Goal: Task Accomplishment & Management: Complete application form

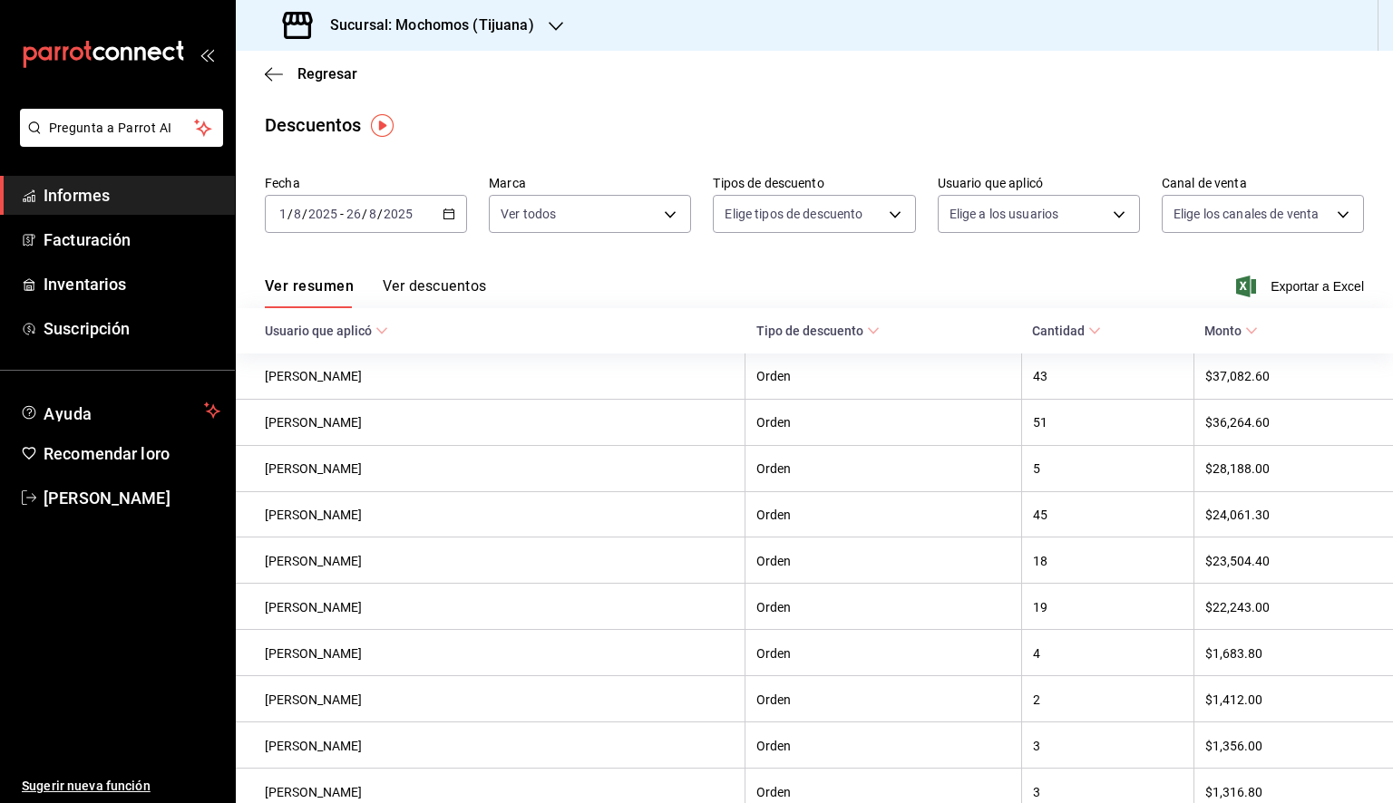
click at [125, 208] on link "Informes" at bounding box center [117, 195] width 235 height 39
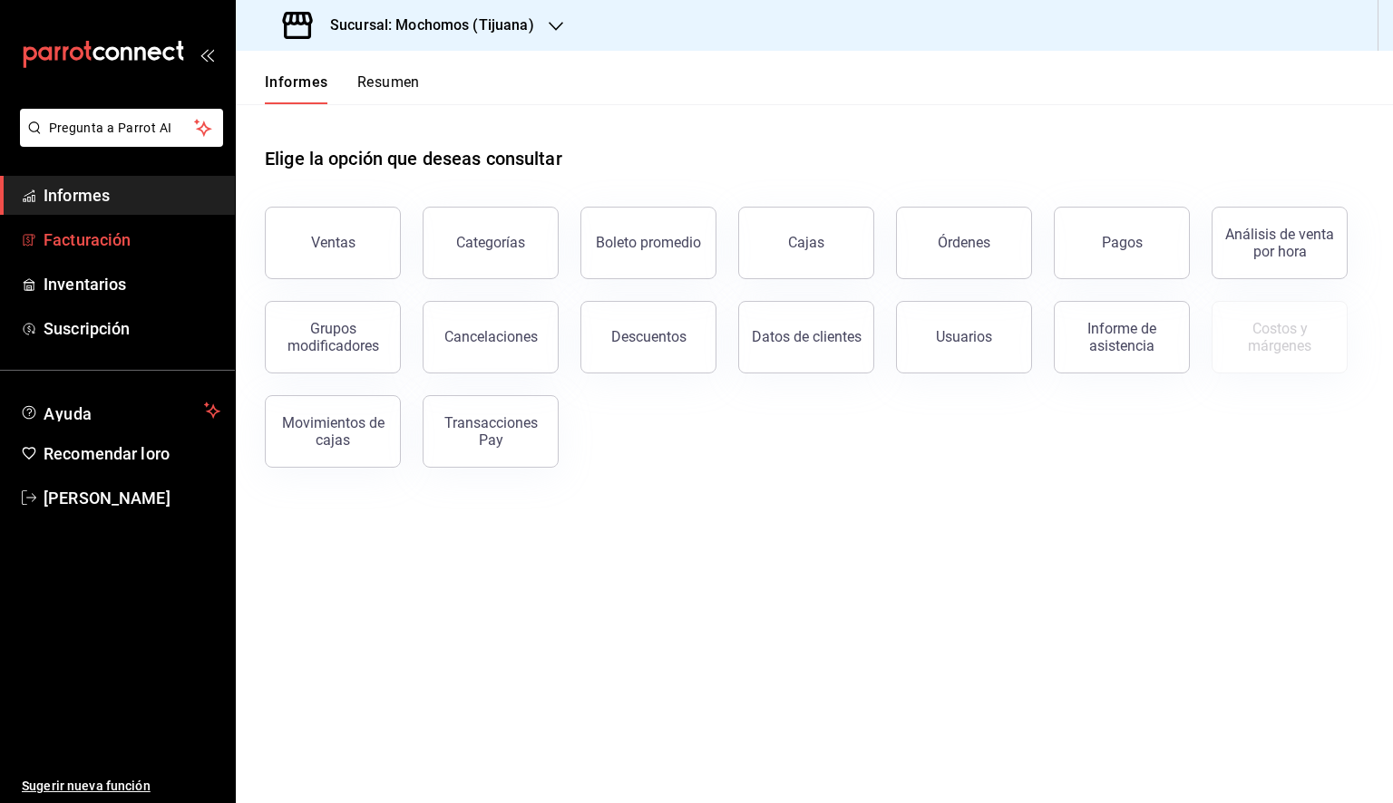
click at [112, 247] on font "Facturación" at bounding box center [87, 239] width 87 height 19
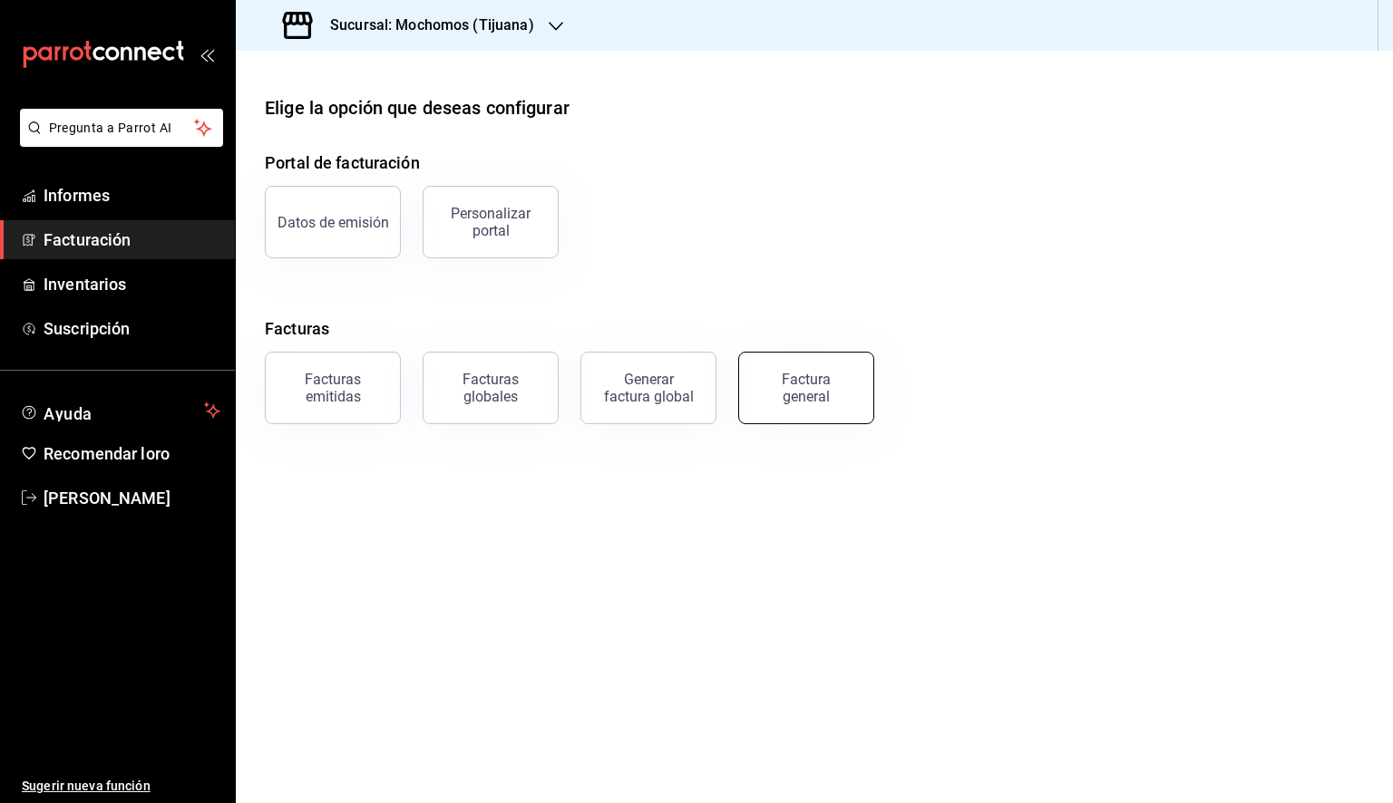
click at [786, 383] on font "Factura general" at bounding box center [806, 388] width 49 height 34
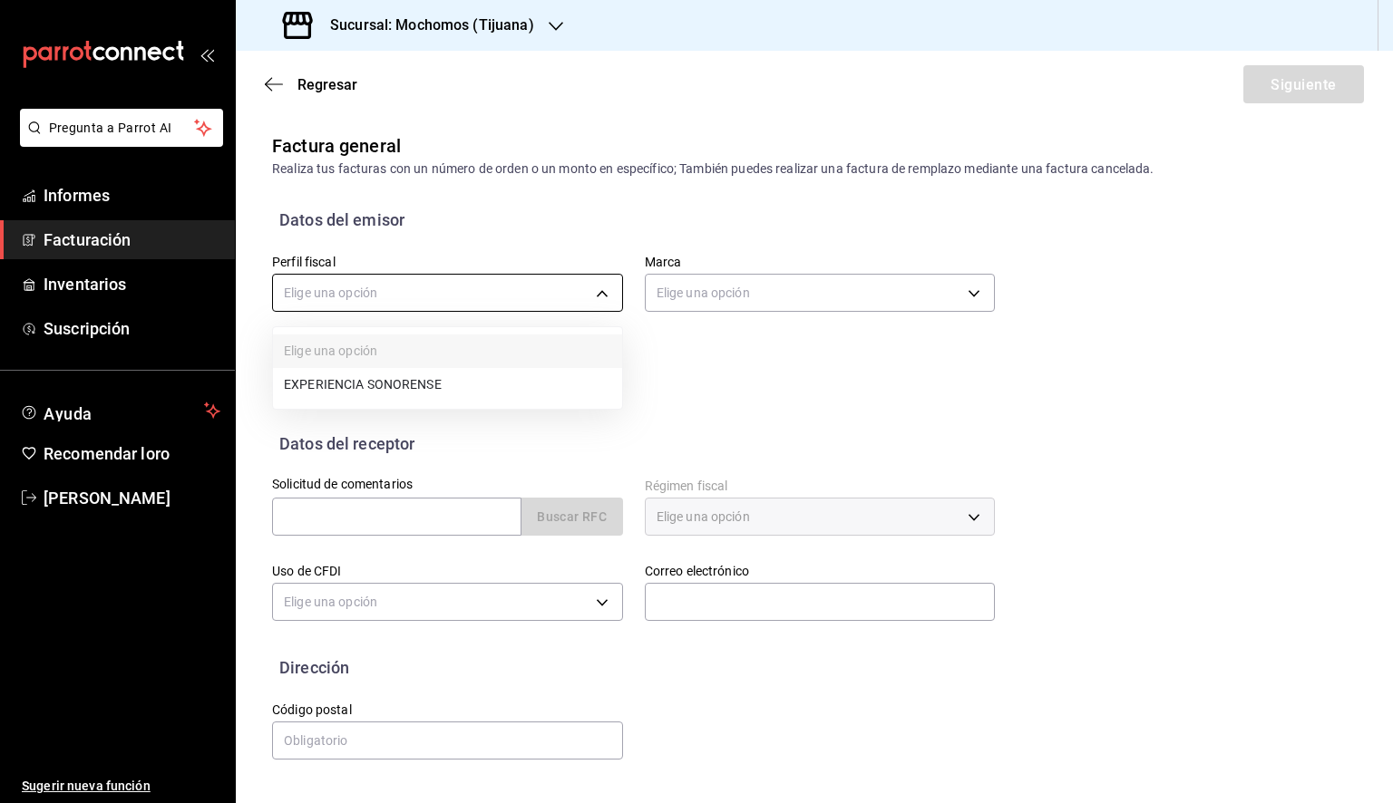
click at [464, 299] on body "Pregunta a Parrot AI Informes Facturación Inventarios Suscripción Ayuda Recomen…" at bounding box center [696, 401] width 1393 height 803
click at [380, 379] on font "EXPERIENCIA SONORENSE" at bounding box center [363, 386] width 158 height 15
type input "1d28bd51-3b7e-4365-aee5-63b1462aa4fd"
type input "c300ab0f-4e96-434a-ab79-9fec8b673c9f"
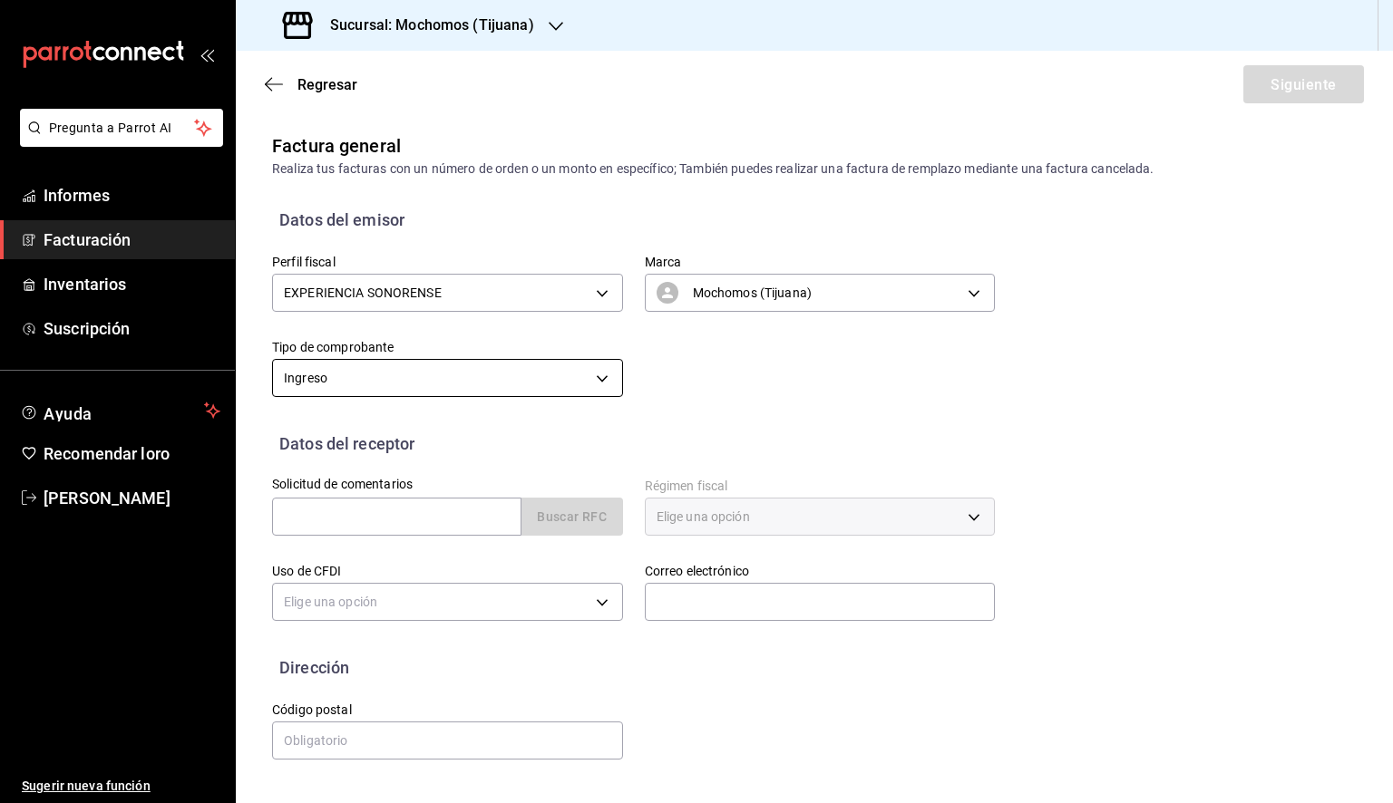
click at [555, 375] on body "Pregunta a Parrot AI Informes Facturación Inventarios Suscripción Ayuda Recomen…" at bounding box center [696, 401] width 1393 height 803
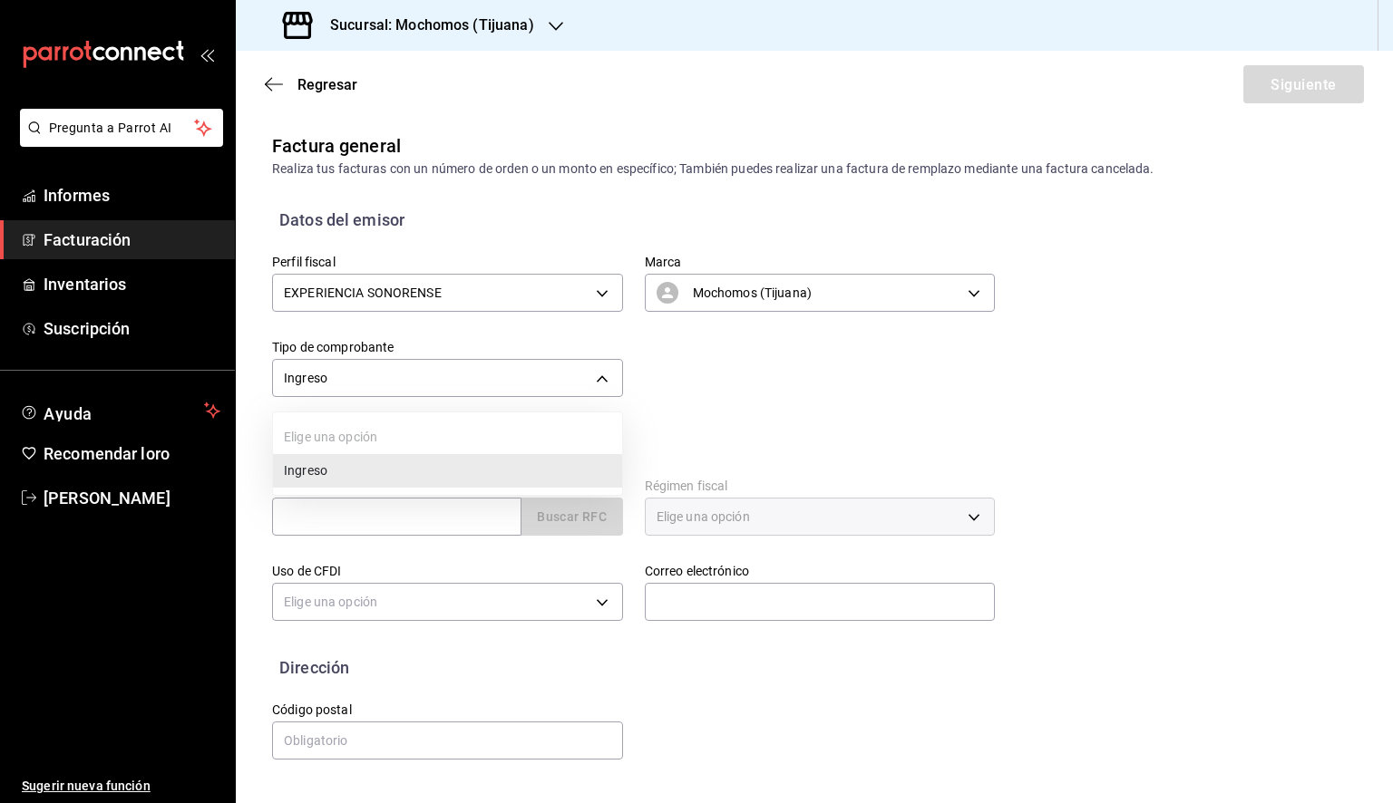
click at [401, 468] on li "Ingreso" at bounding box center [447, 471] width 349 height 34
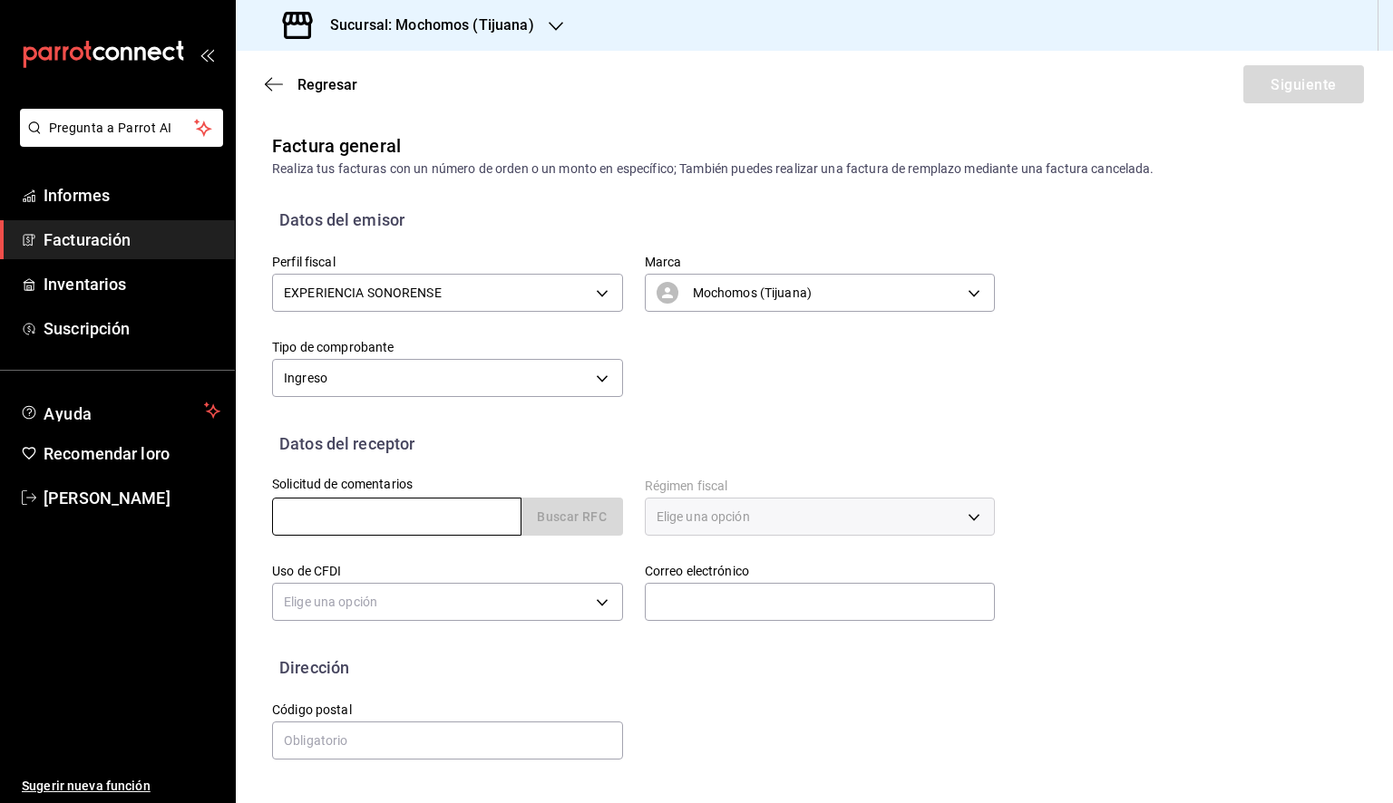
click at [406, 523] on input "text" at bounding box center [396, 517] width 249 height 38
paste input "SASL9007272H5"
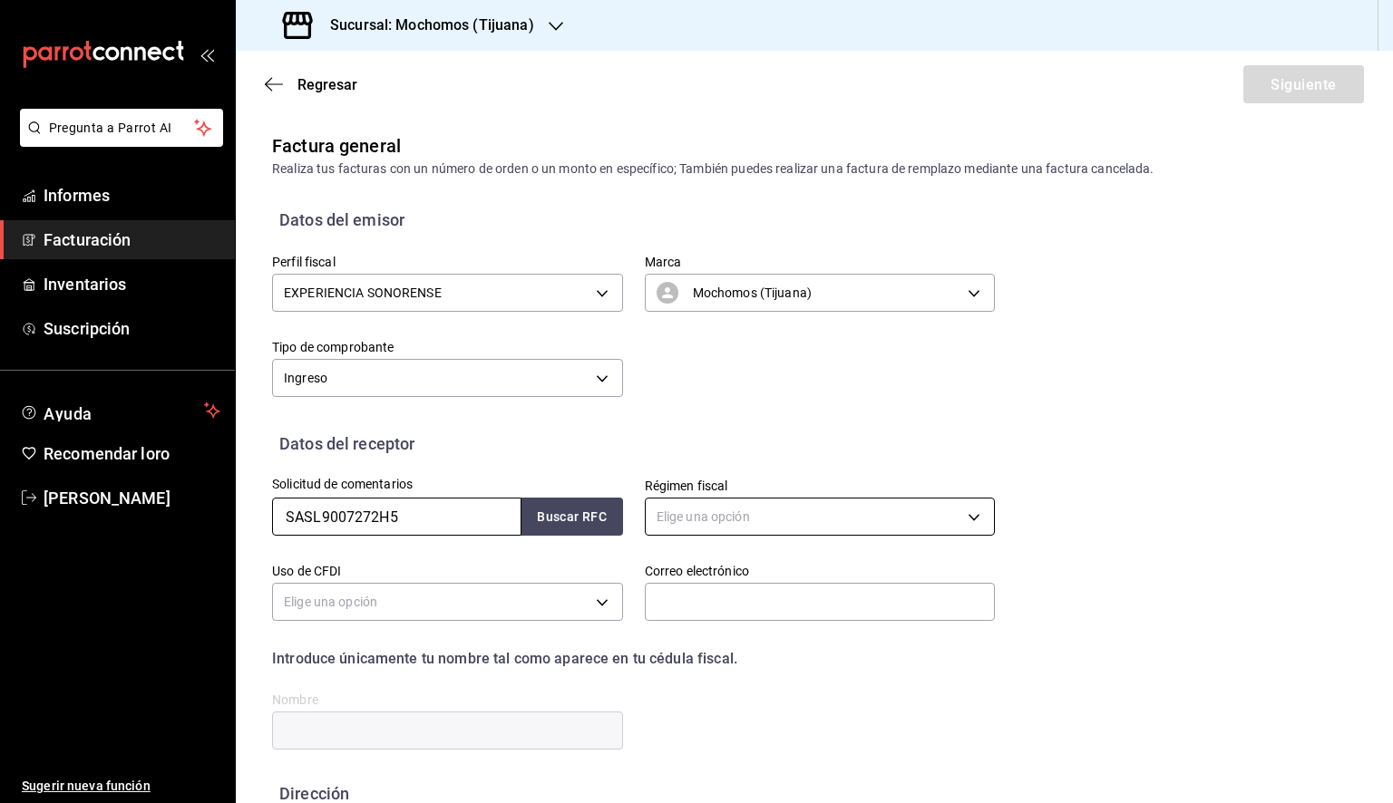
type input "SASL9007272H5"
click at [699, 525] on body "Pregunta a Parrot AI Informes Facturación Inventarios Suscripción Ayuda Recomen…" at bounding box center [696, 401] width 1393 height 803
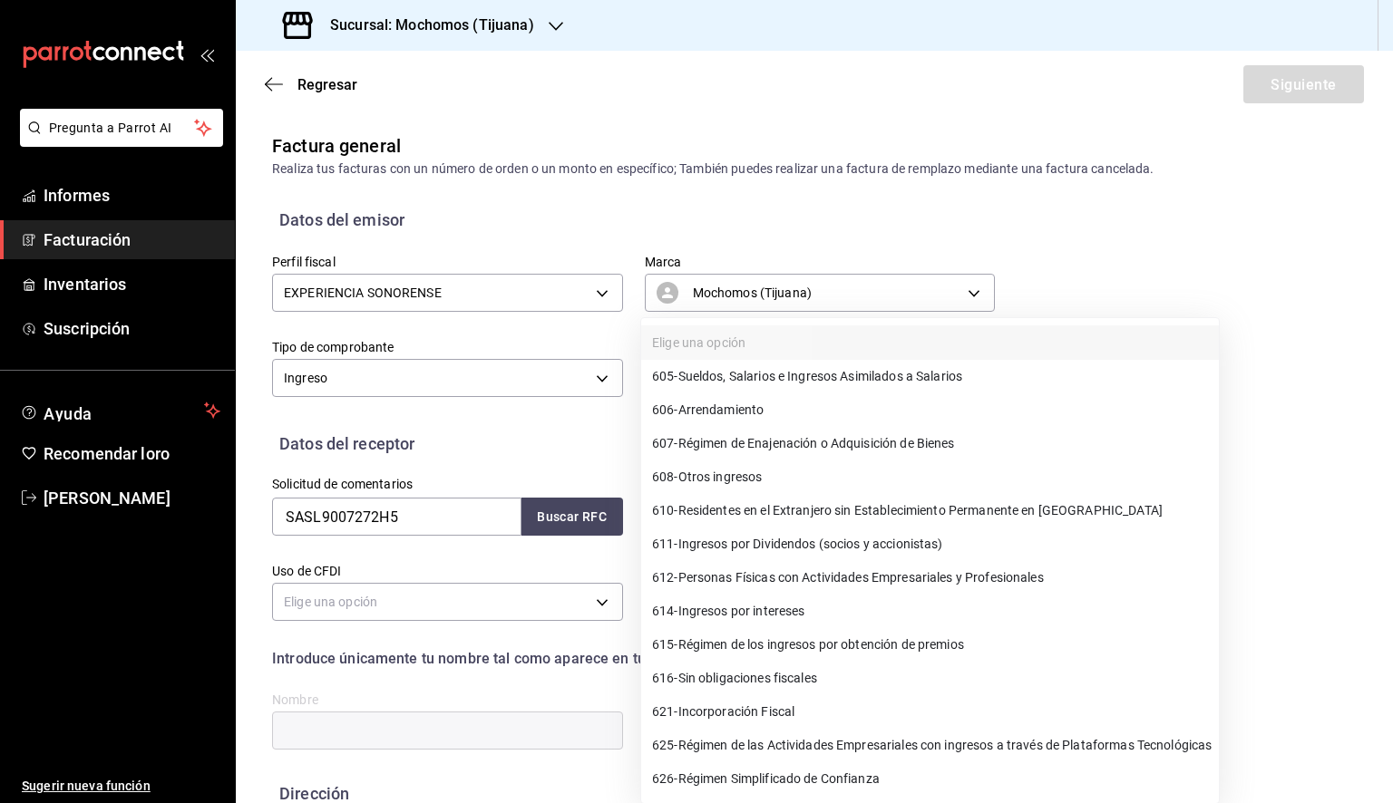
click at [772, 624] on li "614 - Ingresos por intereses" at bounding box center [930, 612] width 578 height 34
type input "614"
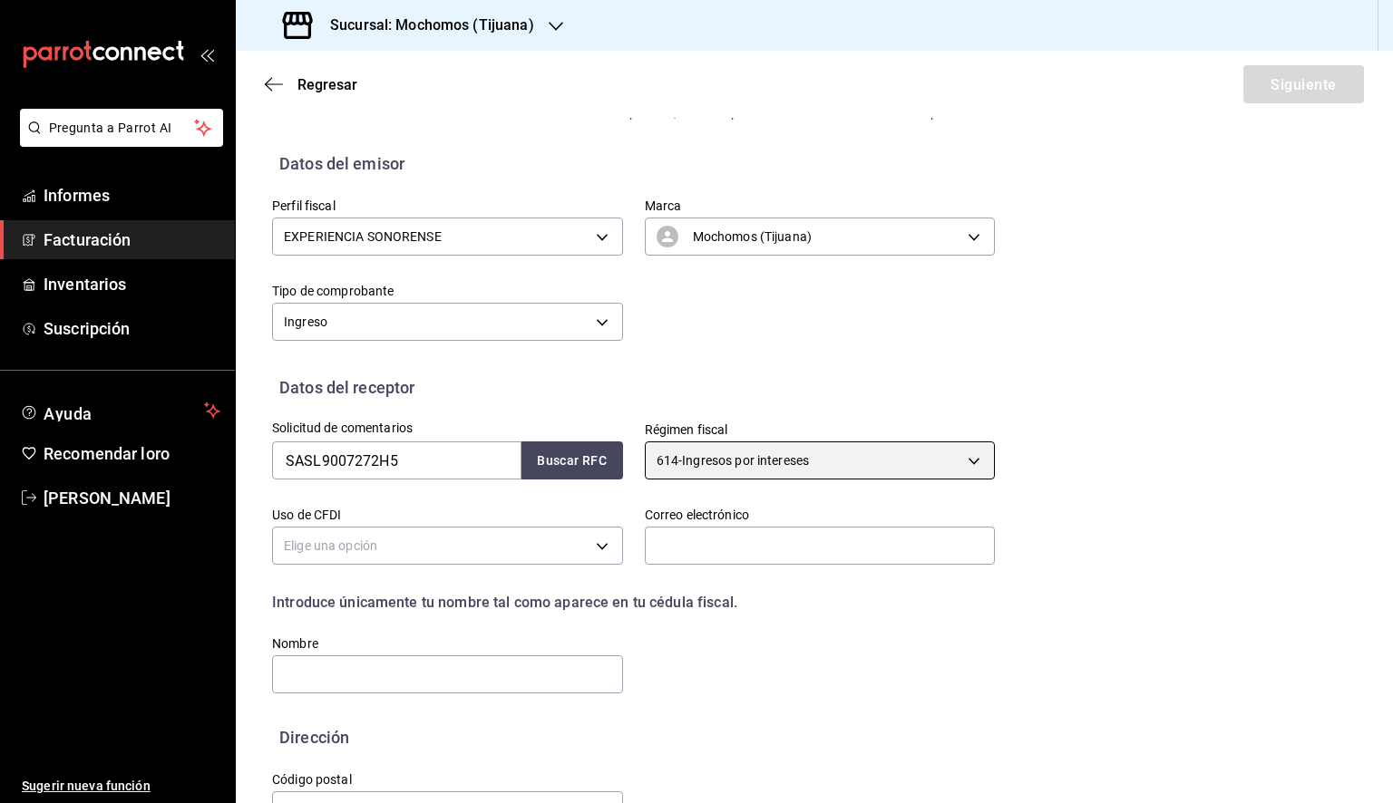
scroll to position [113, 0]
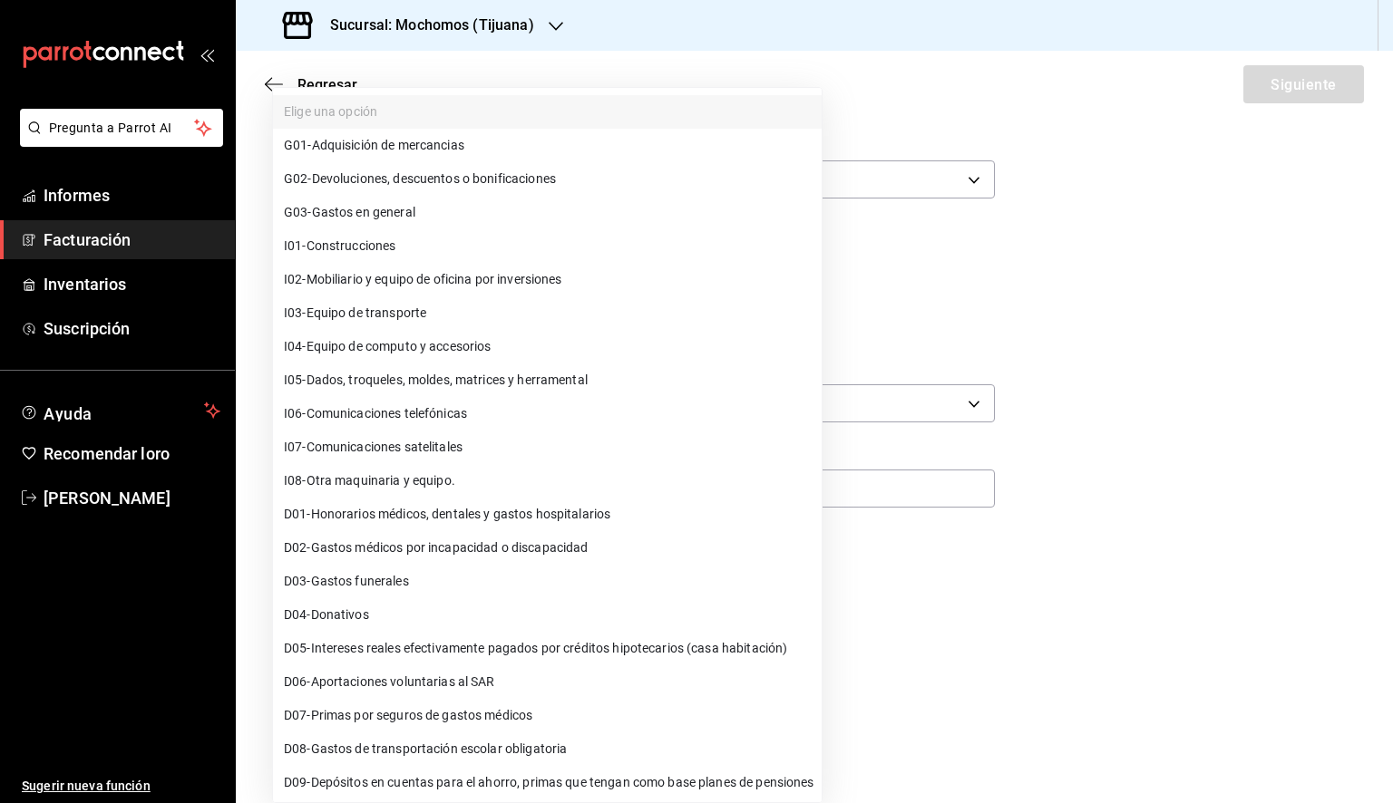
click at [544, 495] on body "Pregunta a Parrot AI Informes Facturación Inventarios Suscripción Ayuda Recomen…" at bounding box center [696, 401] width 1393 height 803
click at [415, 214] on font "Gastos en general" at bounding box center [363, 213] width 103 height 15
type input "G03"
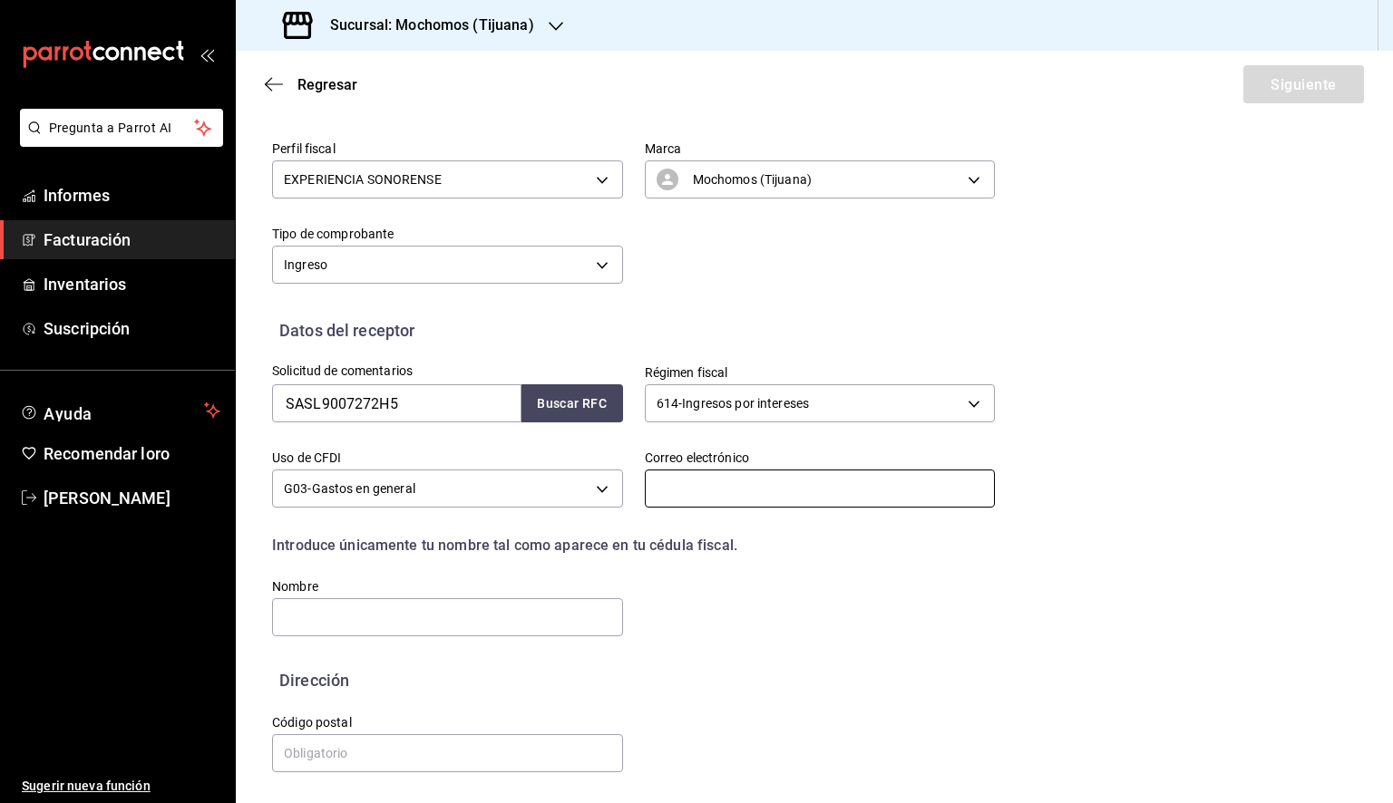
click at [675, 484] on input "text" at bounding box center [820, 489] width 351 height 38
paste input "[EMAIL_ADDRESS][DOMAIN_NAME]"
type input "[EMAIL_ADDRESS][DOMAIN_NAME]"
click at [415, 620] on input "text" at bounding box center [447, 617] width 351 height 38
paste input "[PERSON_NAME]"
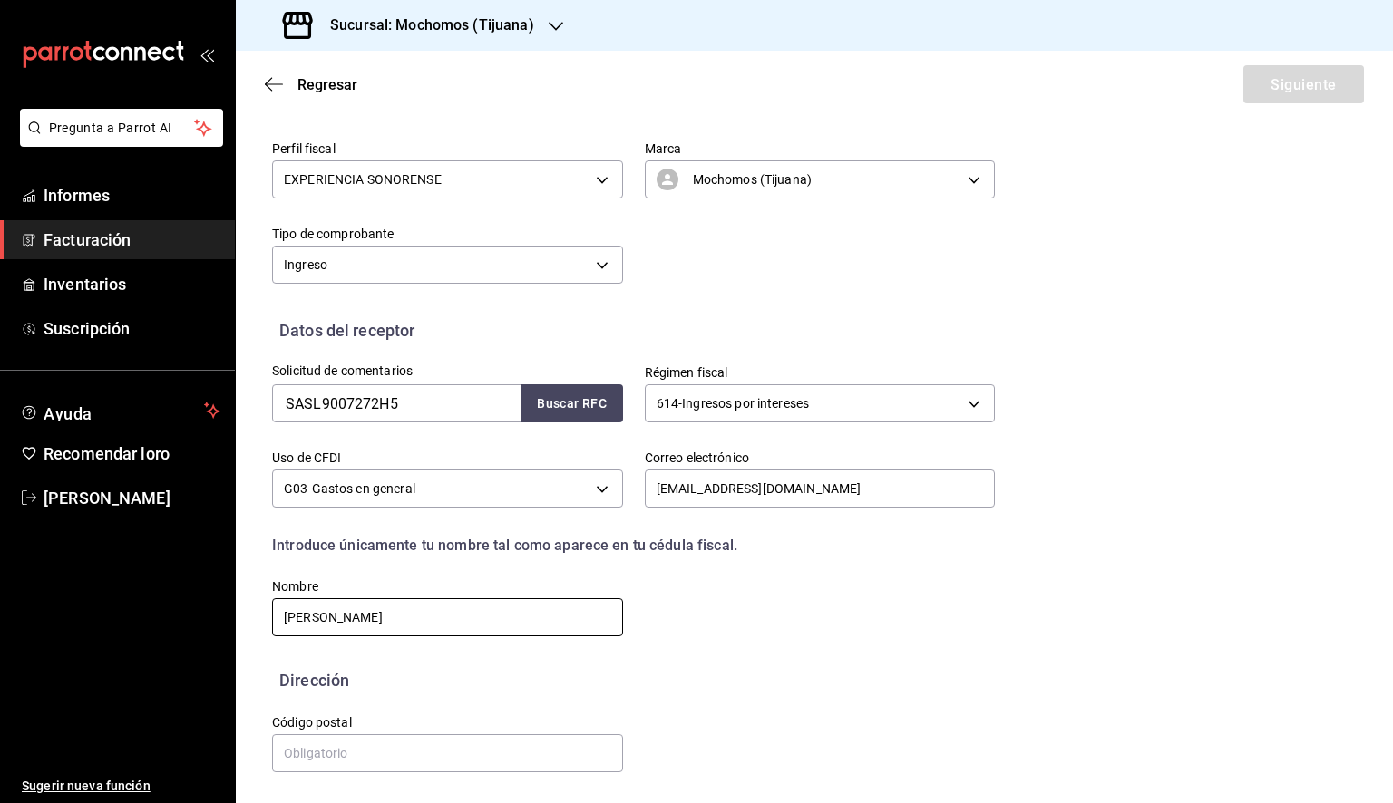
type input "[PERSON_NAME]"
click at [379, 751] on input "text" at bounding box center [447, 753] width 351 height 38
paste input "22604"
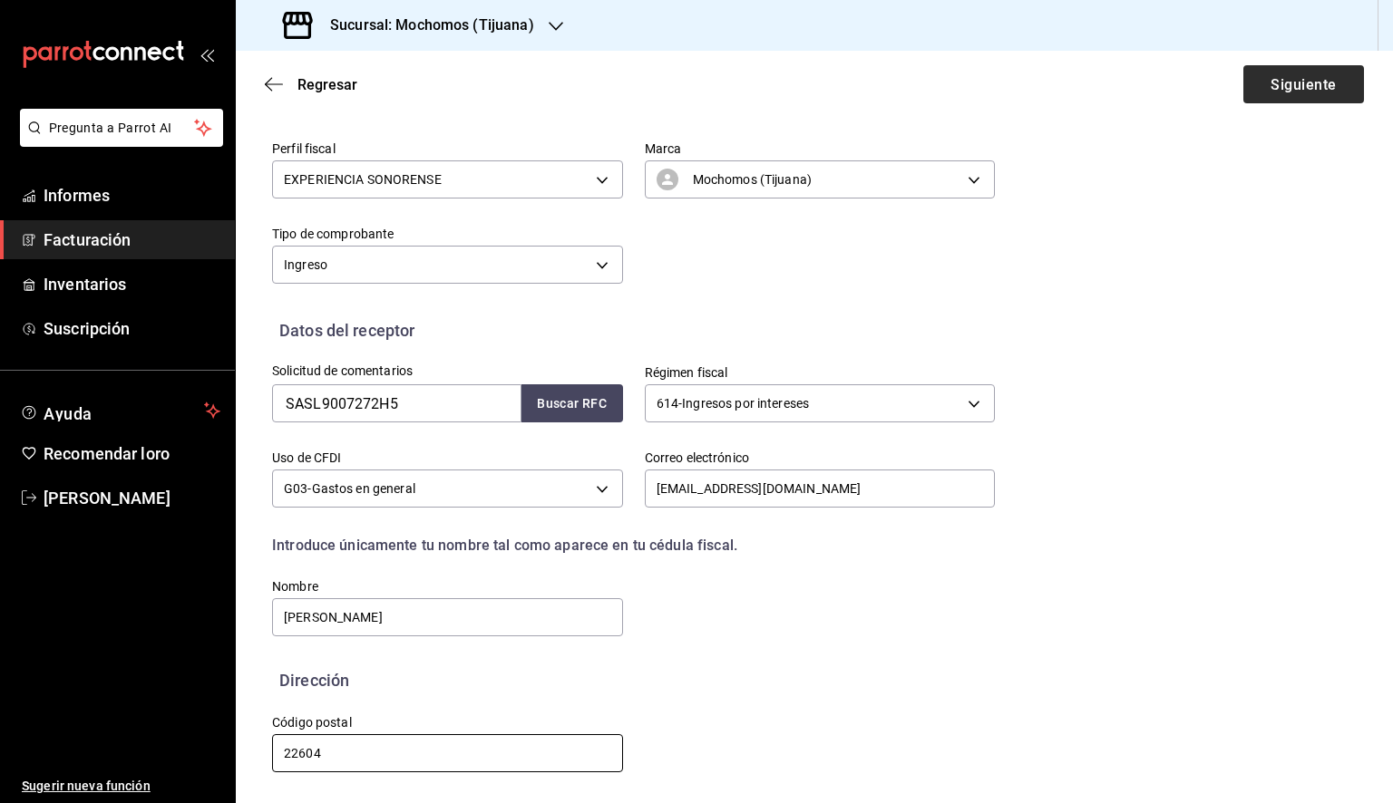
type input "22604"
click at [1304, 91] on font "Siguiente" at bounding box center [1302, 83] width 65 height 17
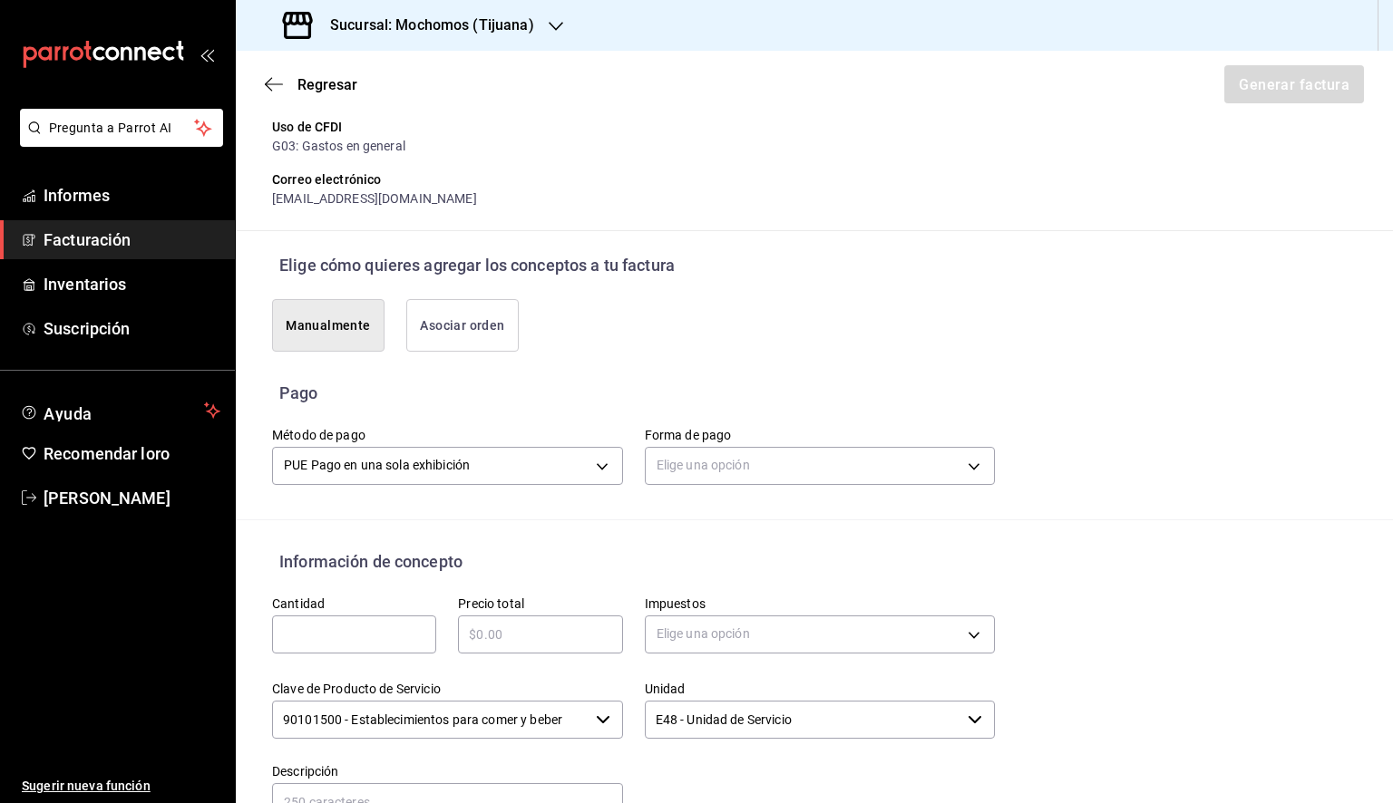
scroll to position [476, 0]
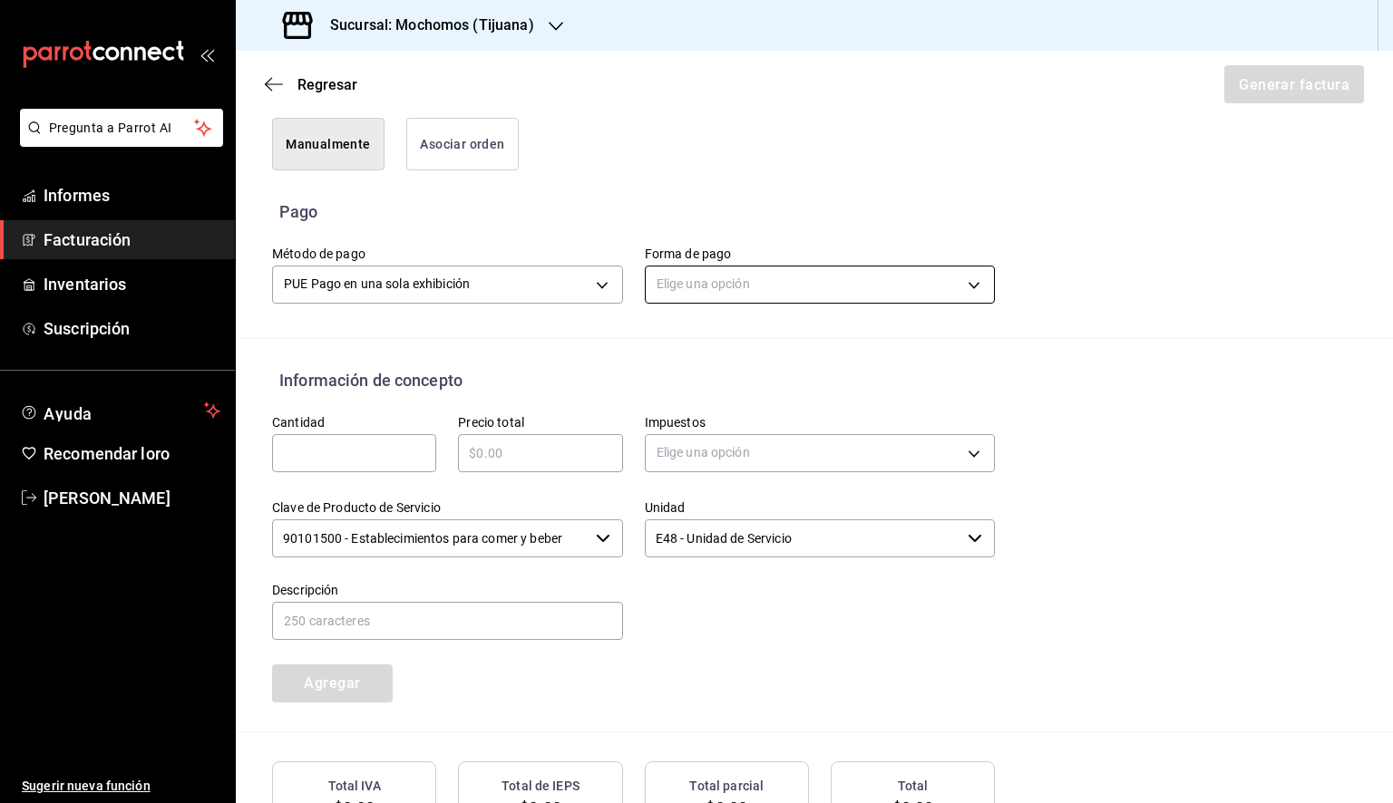
click at [730, 278] on body "Pregunta a Parrot AI Informes Facturación Inventarios Suscripción Ayuda Recomen…" at bounding box center [696, 401] width 1393 height 803
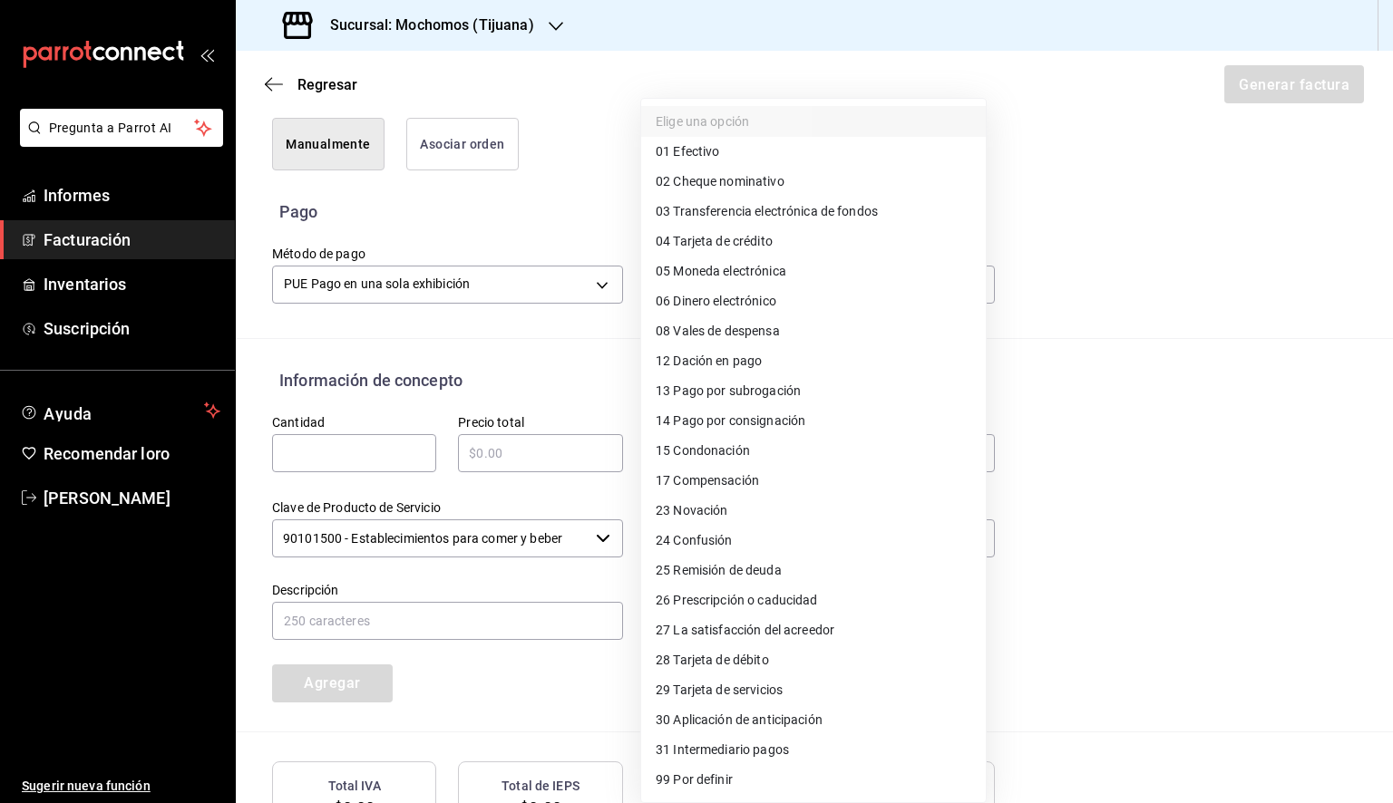
click at [756, 241] on font "Tarjeta de crédito" at bounding box center [722, 241] width 99 height 15
type input "04"
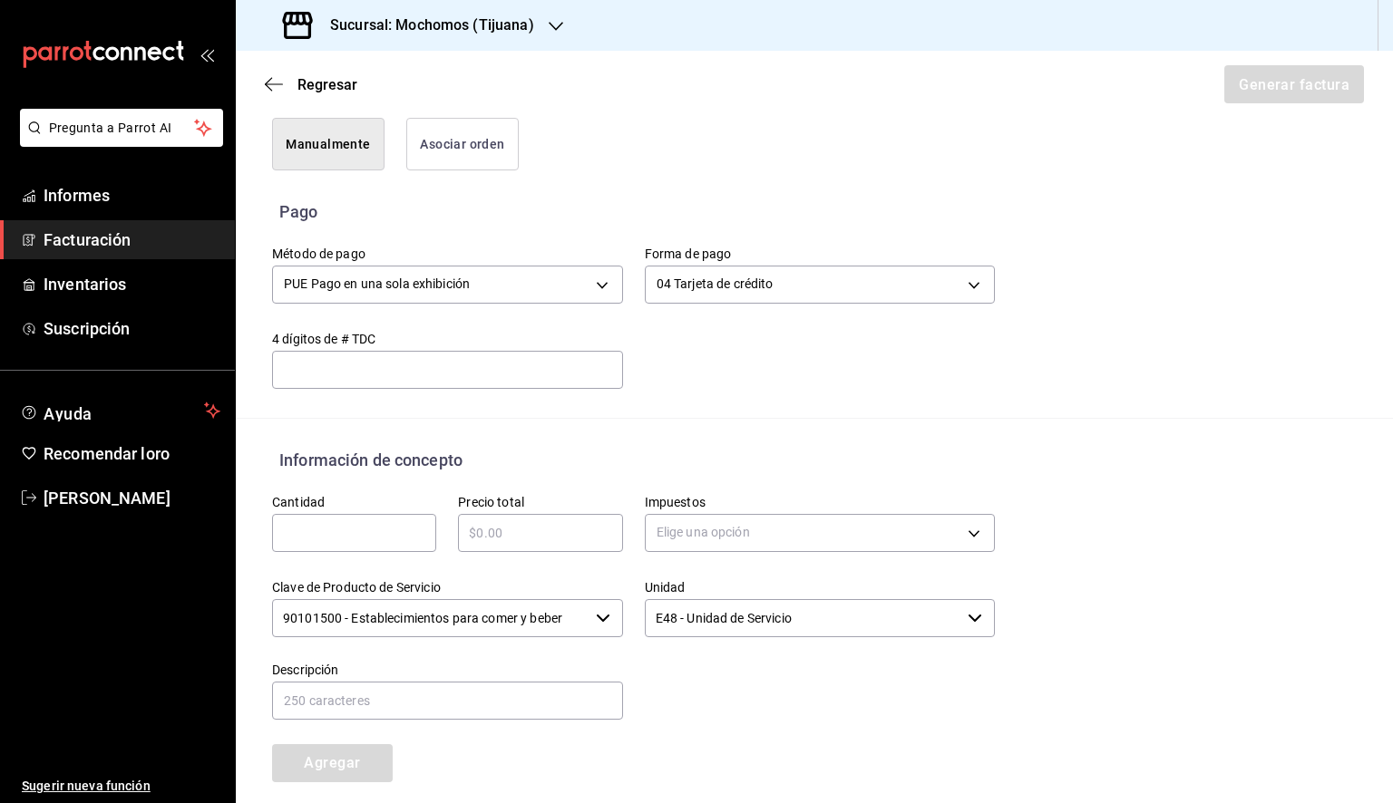
click at [535, 364] on input "text" at bounding box center [447, 370] width 351 height 22
type input "1306"
click at [356, 539] on input "text" at bounding box center [354, 533] width 164 height 22
paste input "2271"
type input "2271"
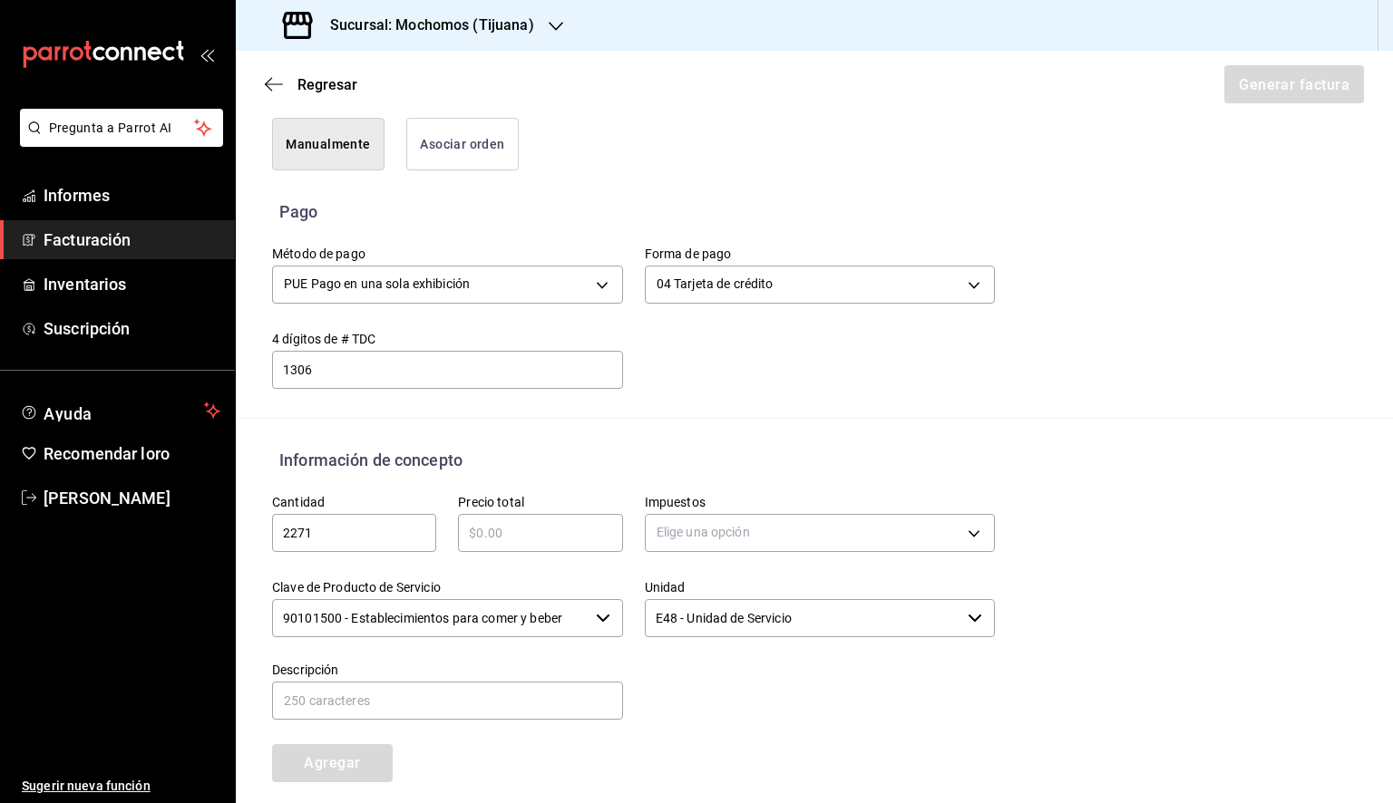
click at [557, 535] on input "text" at bounding box center [540, 533] width 164 height 22
type input "$2452.95"
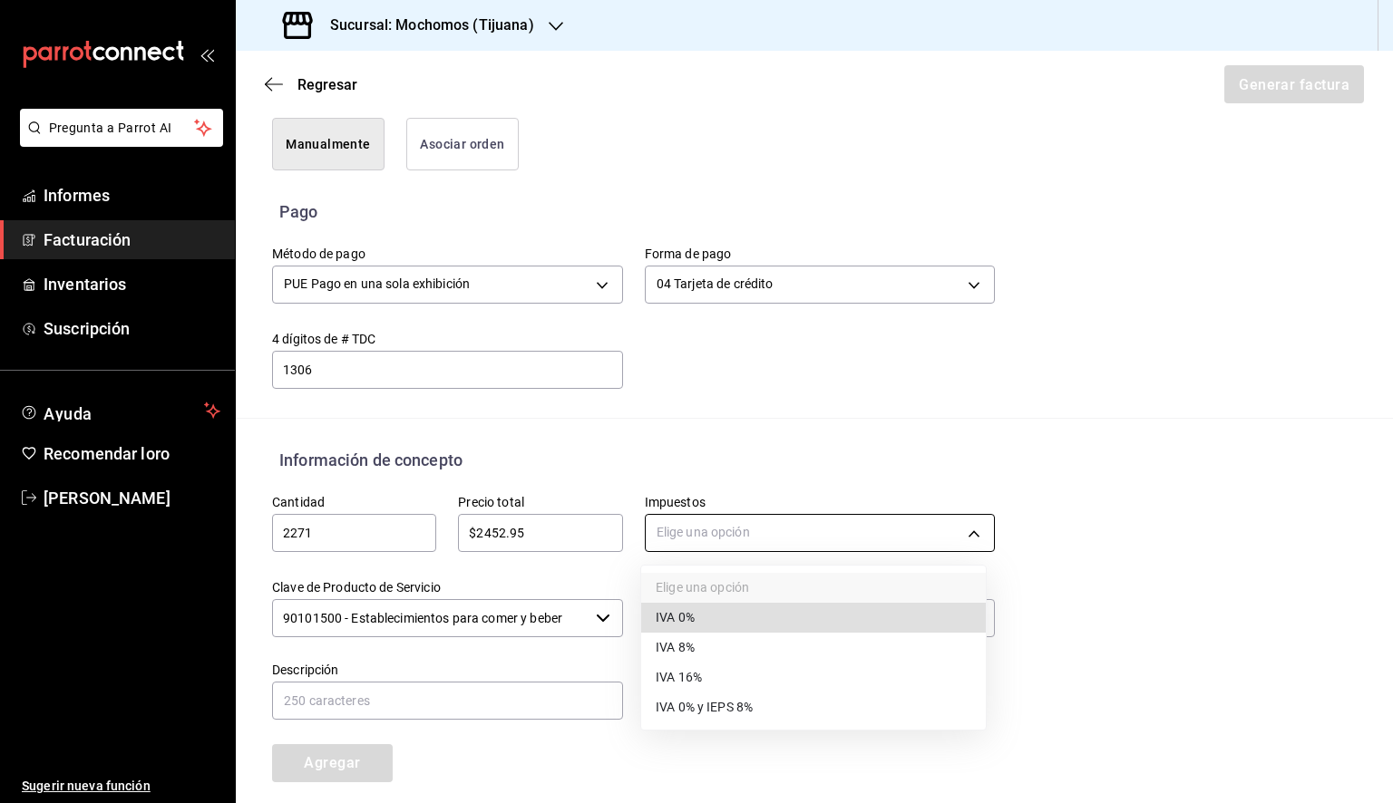
click at [808, 536] on body "Pregunta a Parrot AI Informes Facturación Inventarios Suscripción Ayuda Recomen…" at bounding box center [696, 401] width 1393 height 803
click at [678, 645] on font "IVA 8%" at bounding box center [675, 648] width 39 height 15
type input "IVA_8"
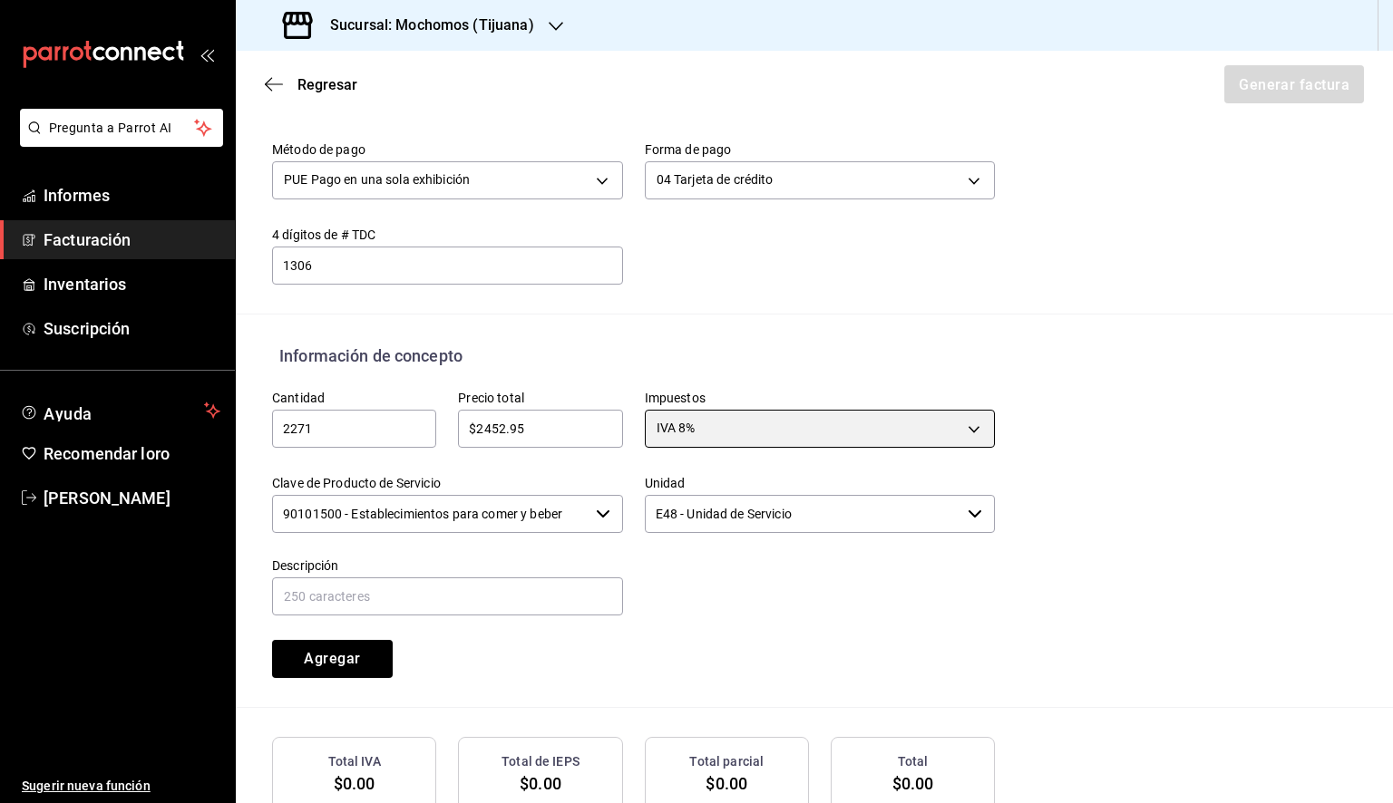
scroll to position [697, 0]
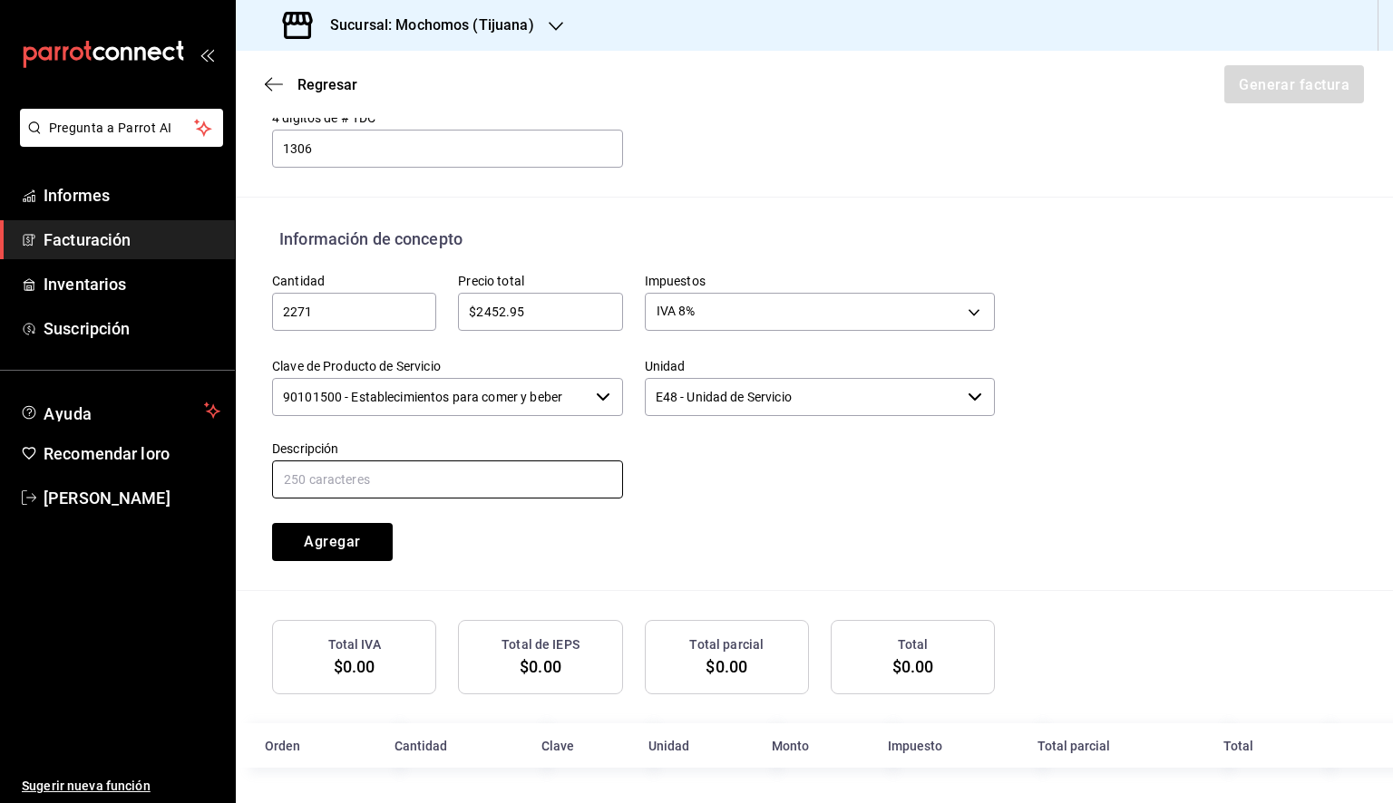
click at [482, 477] on input "text" at bounding box center [447, 480] width 351 height 38
type input "CONSUMO DE RESTAURANTE"
click at [355, 540] on font "Agregar" at bounding box center [332, 541] width 56 height 17
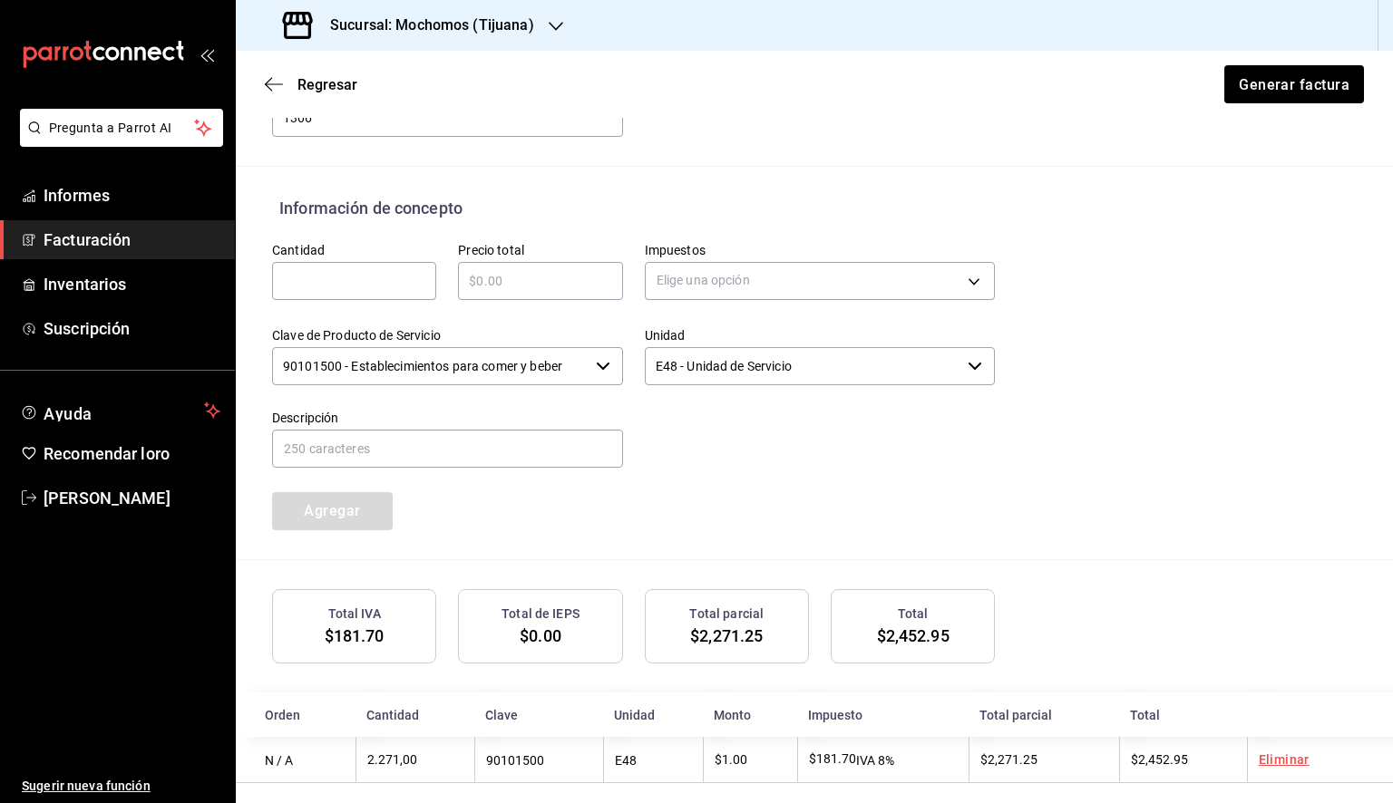
scroll to position [744, 0]
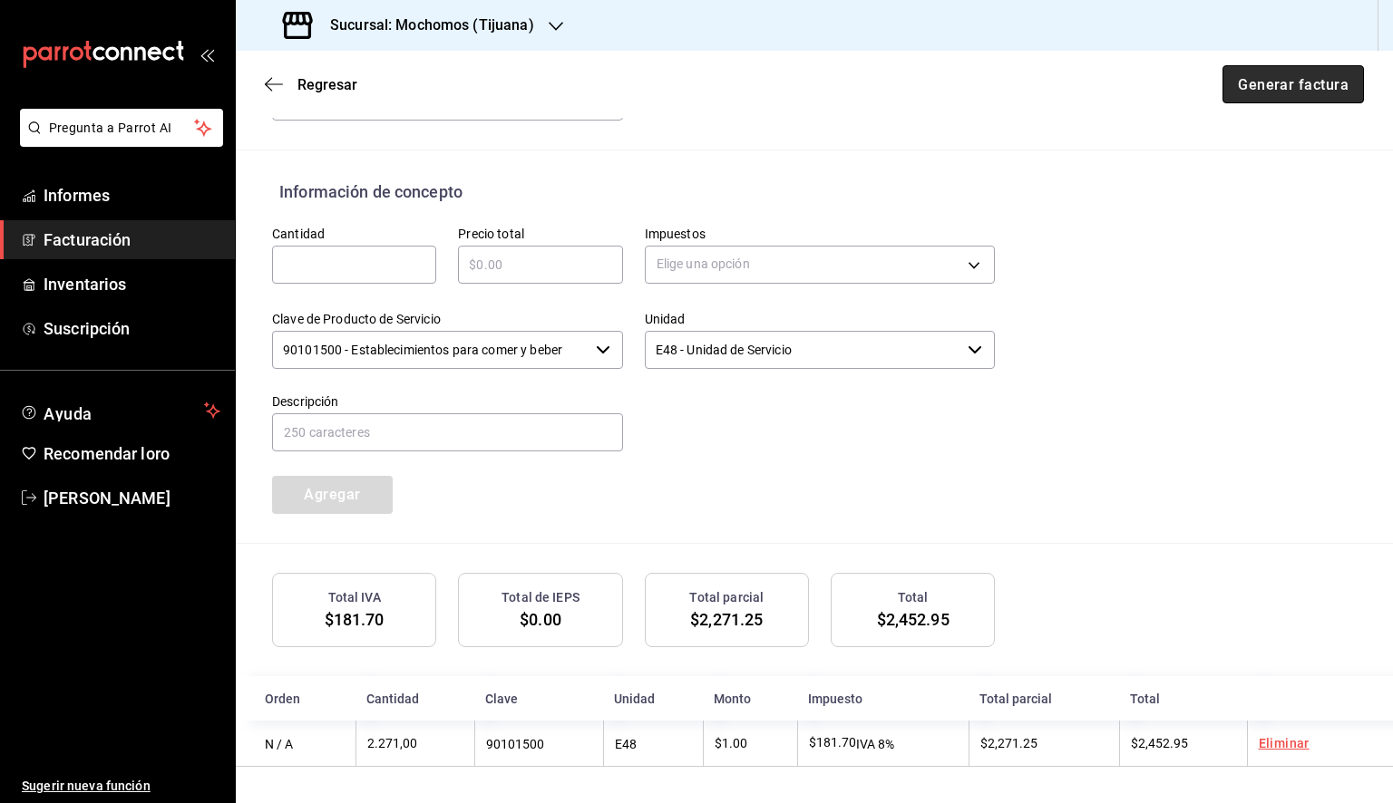
click at [1302, 88] on font "Generar factura" at bounding box center [1293, 83] width 111 height 17
